Goal: Information Seeking & Learning: Learn about a topic

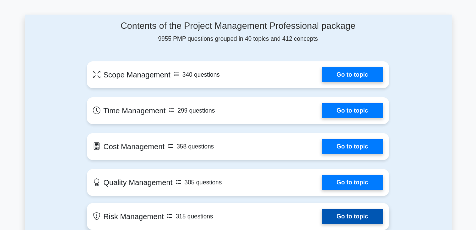
scroll to position [390, 0]
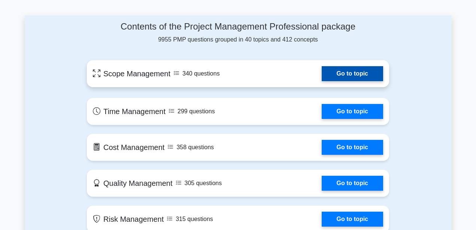
click at [339, 67] on link "Go to topic" at bounding box center [351, 73] width 61 height 15
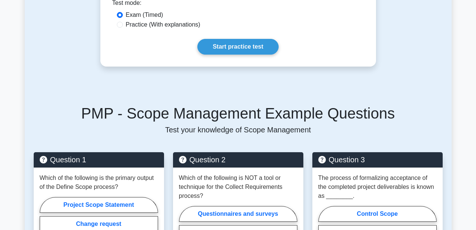
scroll to position [241, 0]
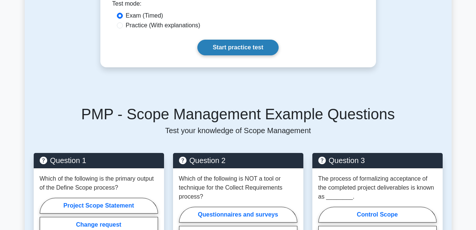
click at [249, 45] on link "Start practice test" at bounding box center [237, 48] width 81 height 16
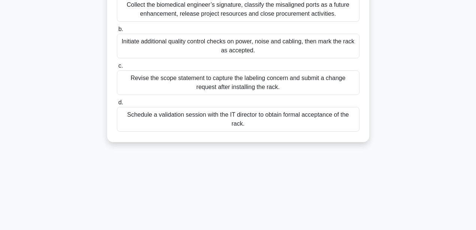
scroll to position [137, 0]
